Goal: Task Accomplishment & Management: Complete application form

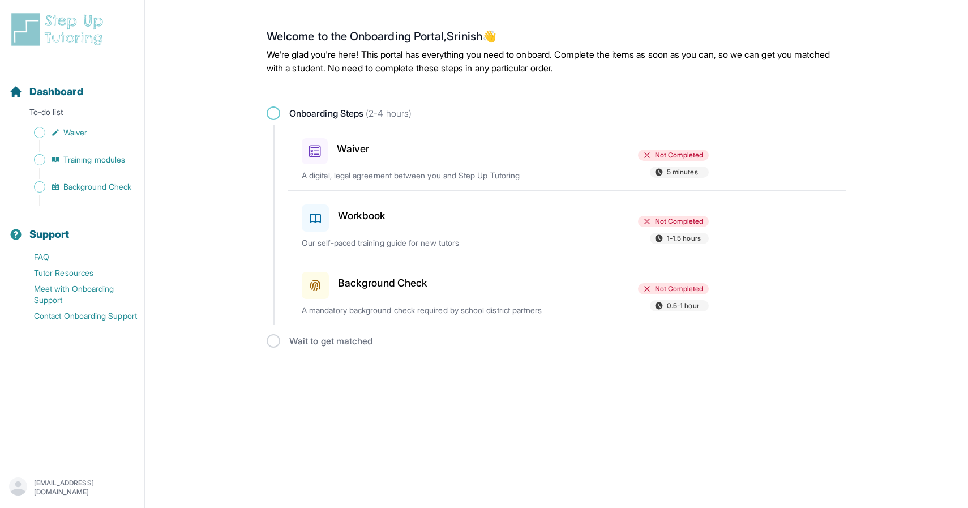
click at [410, 155] on div "Waiver" at bounding box center [368, 149] width 132 height 31
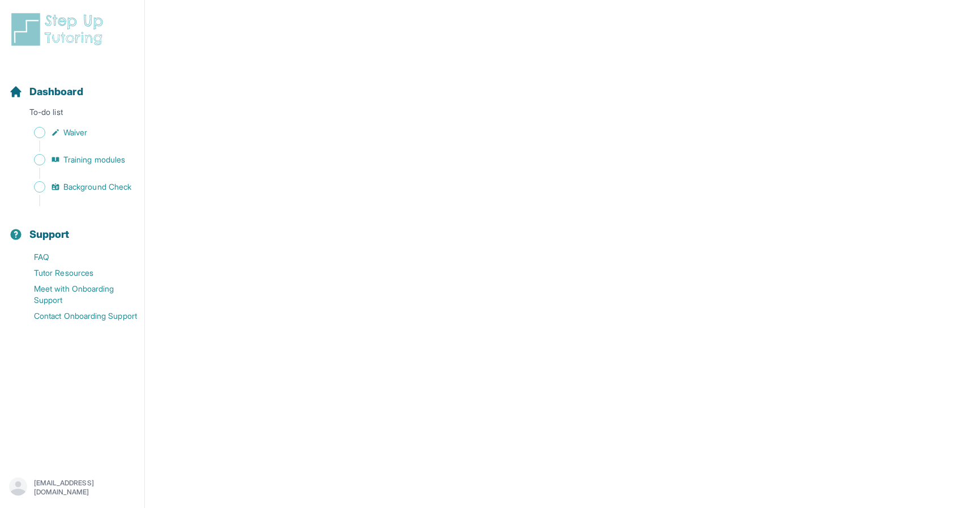
scroll to position [1351, 0]
click at [42, 132] on span "Sidebar" at bounding box center [39, 132] width 11 height 11
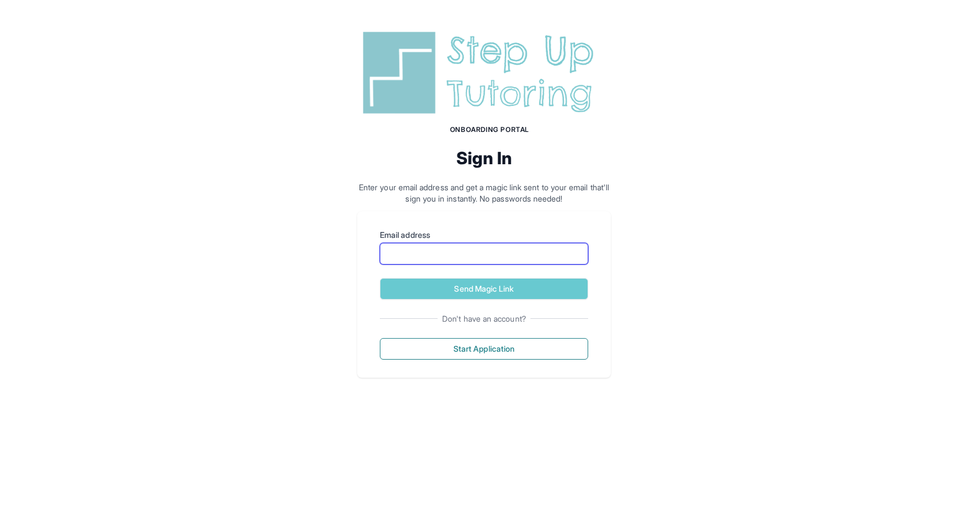
click at [456, 255] on input "Email address" at bounding box center [484, 254] width 208 height 22
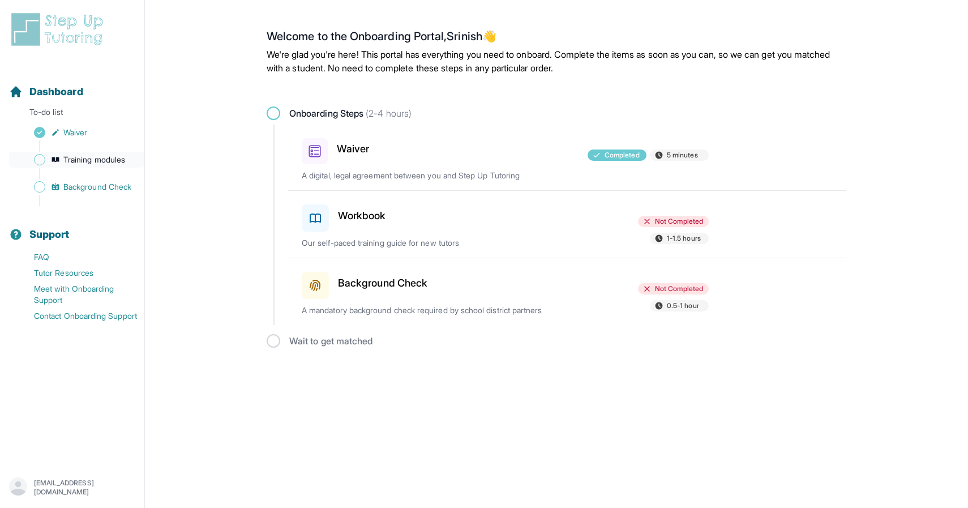
click at [37, 161] on span "Sidebar" at bounding box center [39, 159] width 11 height 11
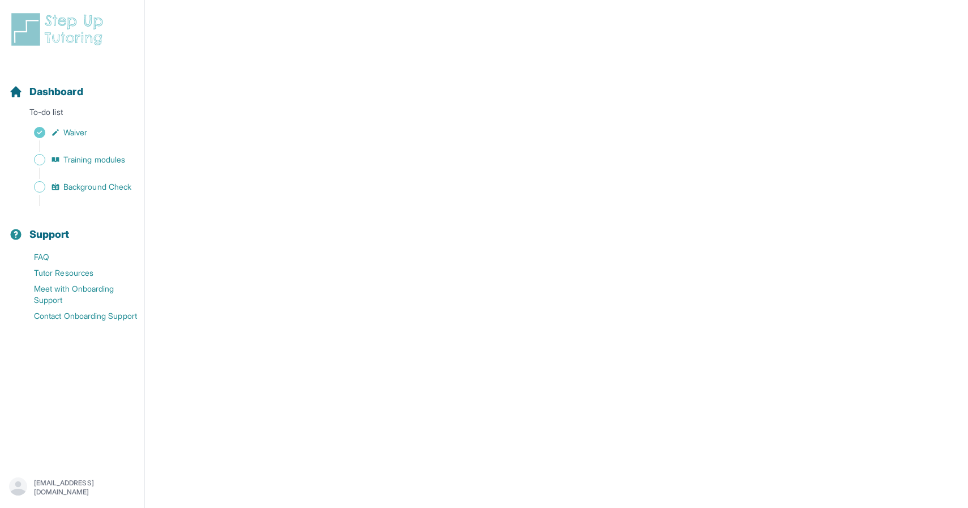
scroll to position [415, 0]
